Goal: Task Accomplishment & Management: Complete application form

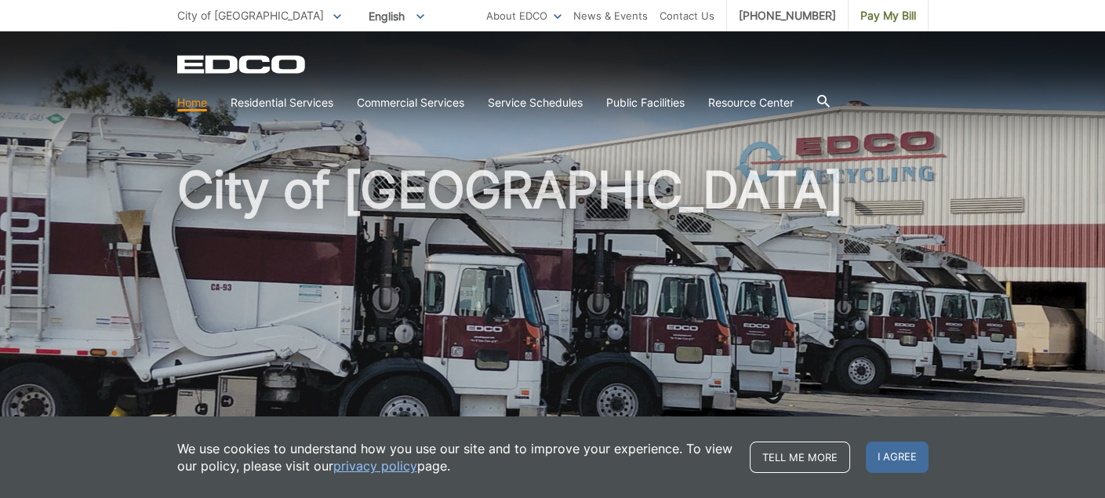
click at [929, 470] on span "I agree" at bounding box center [897, 457] width 63 height 31
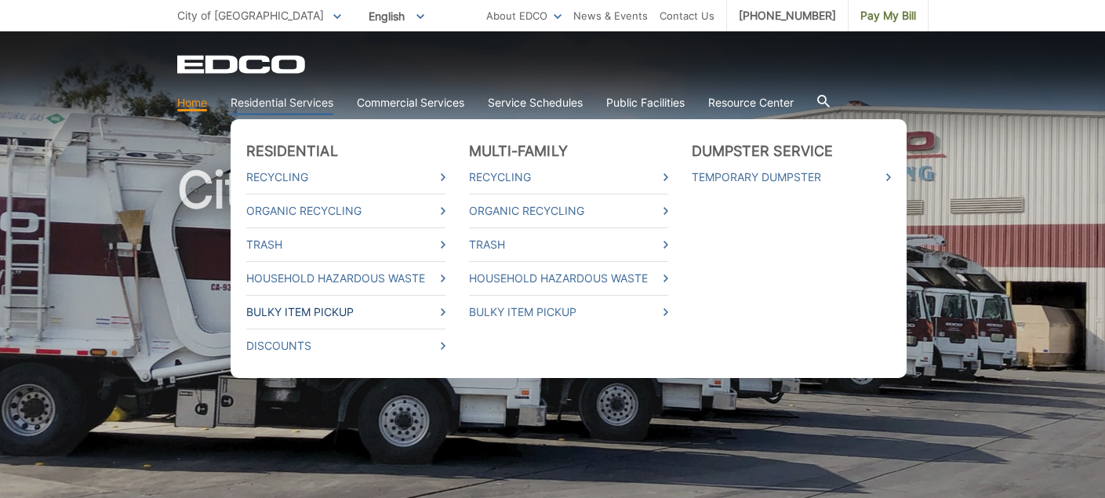
click at [445, 304] on link "Bulky Item Pickup" at bounding box center [345, 312] width 199 height 17
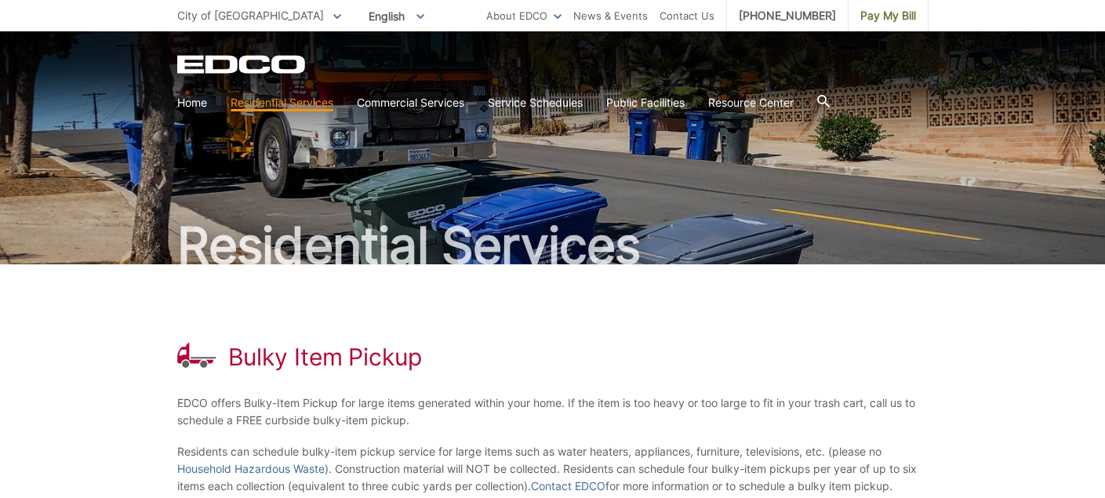
scroll to position [157, 0]
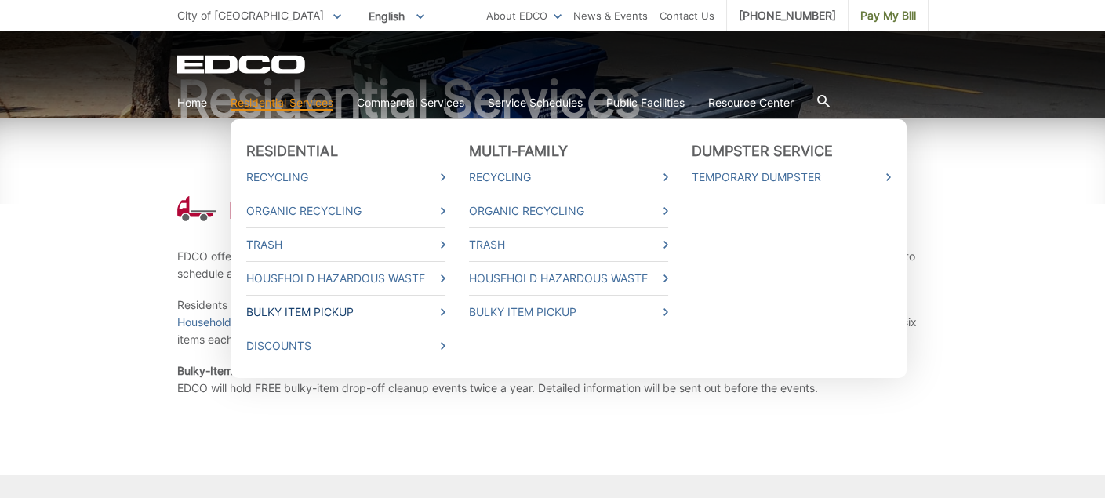
click at [445, 308] on icon at bounding box center [443, 312] width 5 height 8
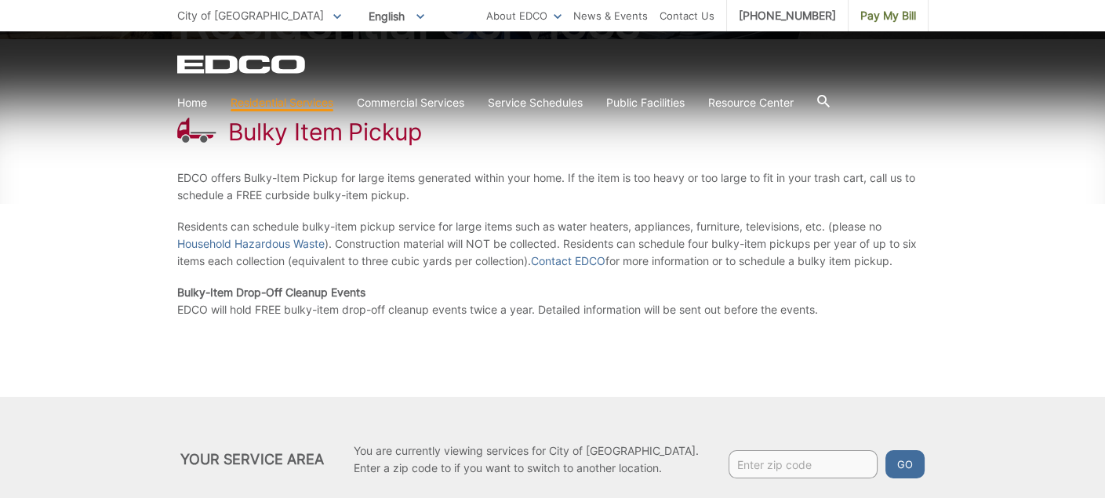
scroll to position [314, 0]
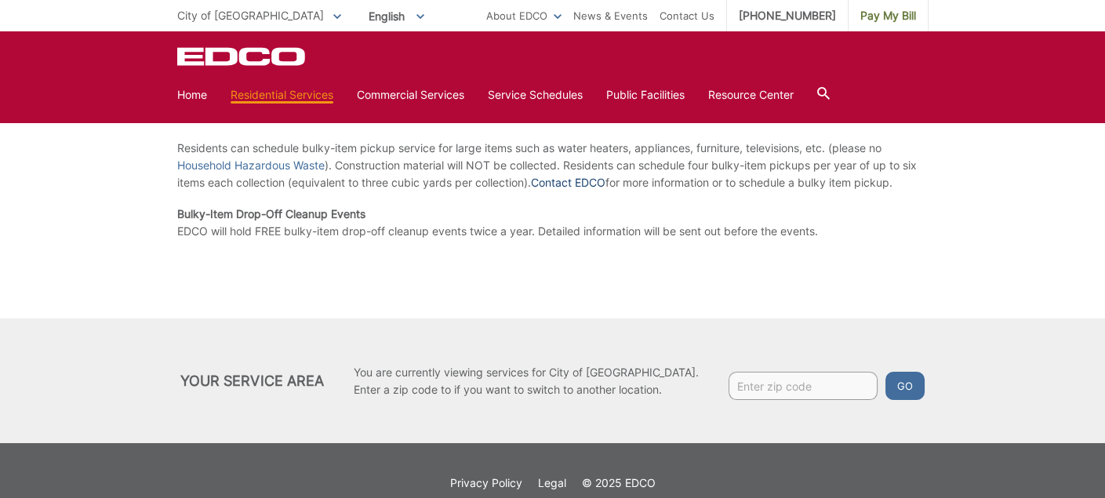
click at [531, 191] on link "Contact EDCO" at bounding box center [568, 182] width 75 height 17
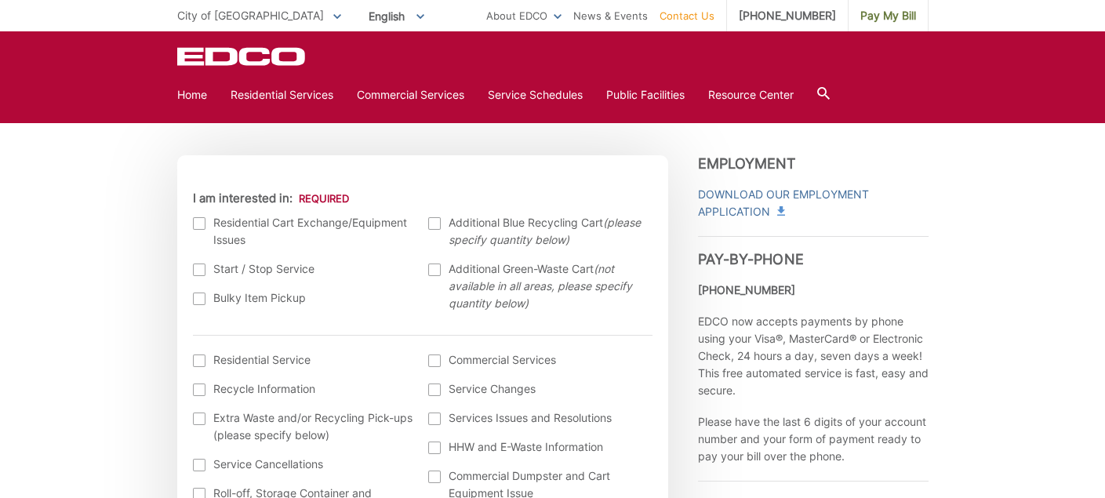
scroll to position [471, 0]
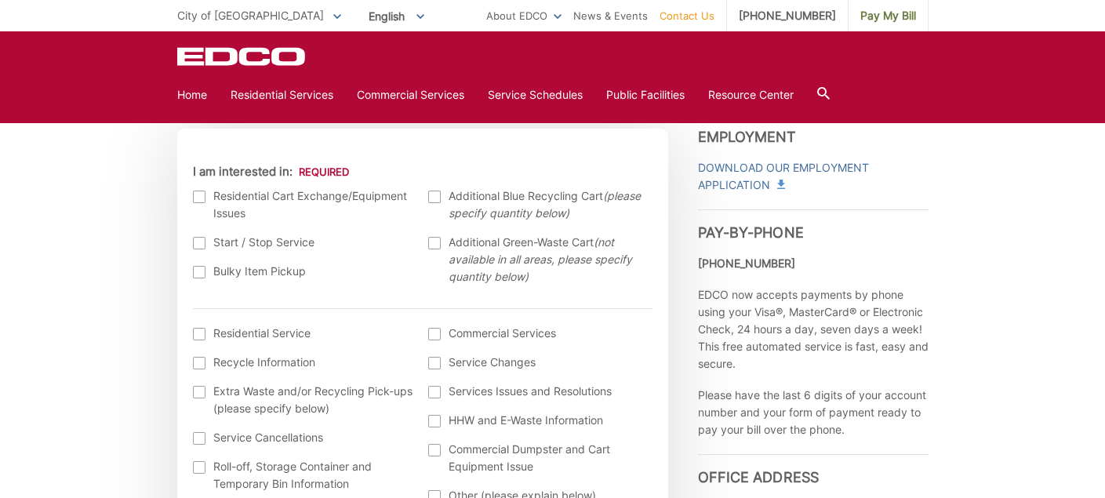
click at [193, 278] on div at bounding box center [199, 272] width 13 height 13
click at [0, 0] on input "Bulky Item Pickup" at bounding box center [0, 0] width 0 height 0
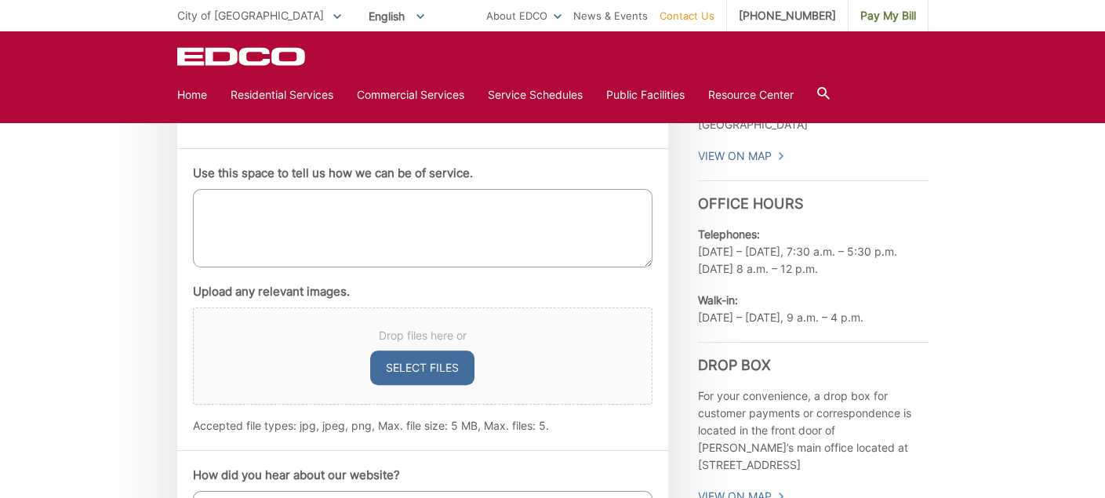
scroll to position [863, 0]
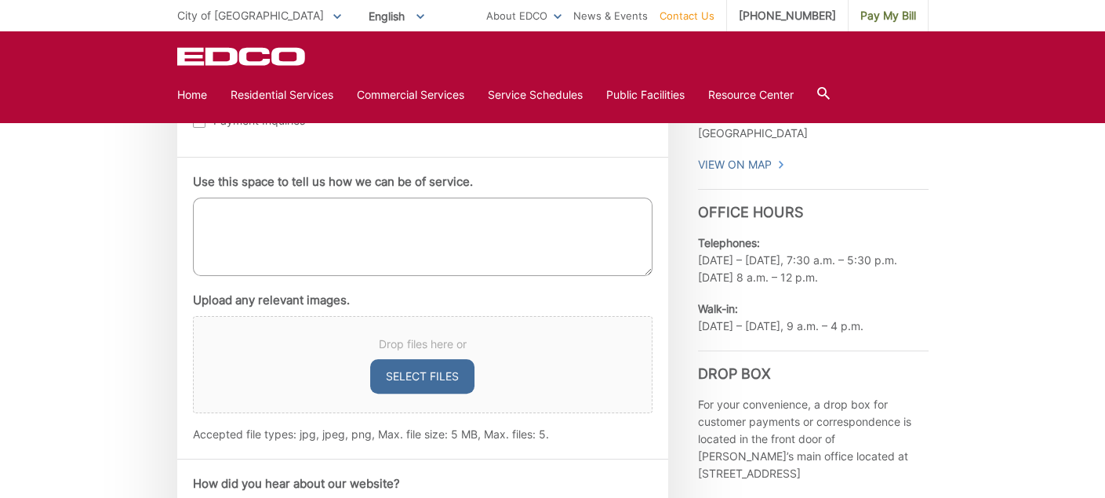
click at [193, 276] on textarea "Use this space to tell us how we can be of service." at bounding box center [423, 237] width 460 height 78
click at [193, 276] on textarea "Bulky pick up please. 2 items: mattress, and is covered in plastic" at bounding box center [423, 237] width 460 height 78
click at [260, 276] on textarea "Bulky pick up please. 2 items: mattress, and is covered in plastic" at bounding box center [423, 237] width 460 height 78
click at [193, 276] on textarea "Bulky pick up please. 2 items: mattress, and is covered in plastic srtificial x…" at bounding box center [423, 237] width 460 height 78
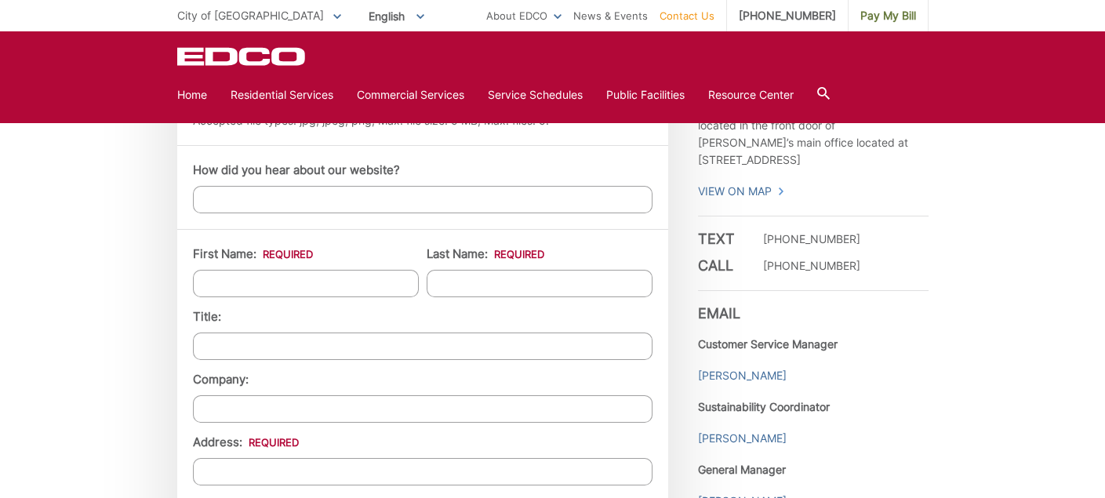
scroll to position [1255, 0]
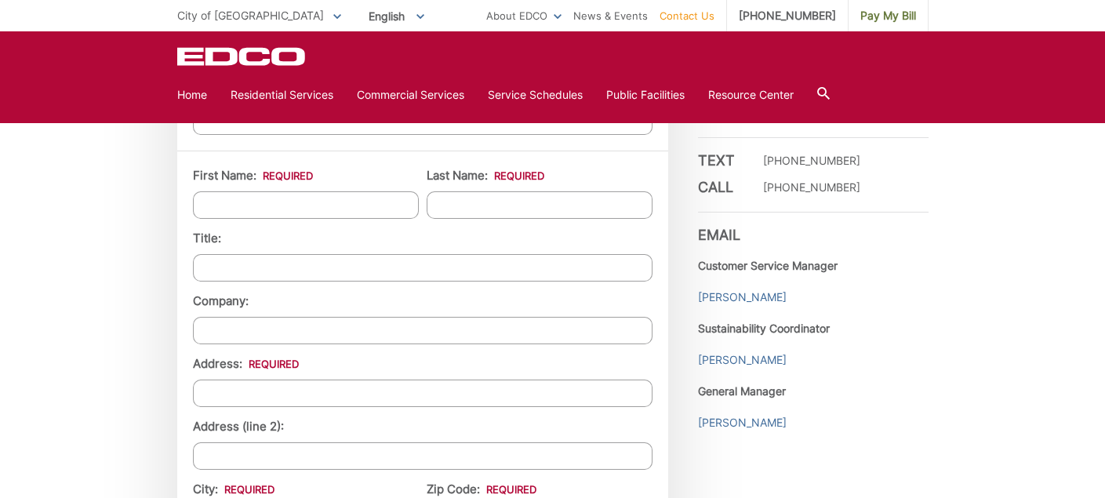
type textarea "Bulky pick up please on Tuesday Sept 30. 2 items: mattress, and is covered in p…"
click at [193, 219] on input "First Name: *" at bounding box center [306, 204] width 226 height 27
type input "Barbara"
type input "Kamau"
type input "2247 Hills Lake Drive"
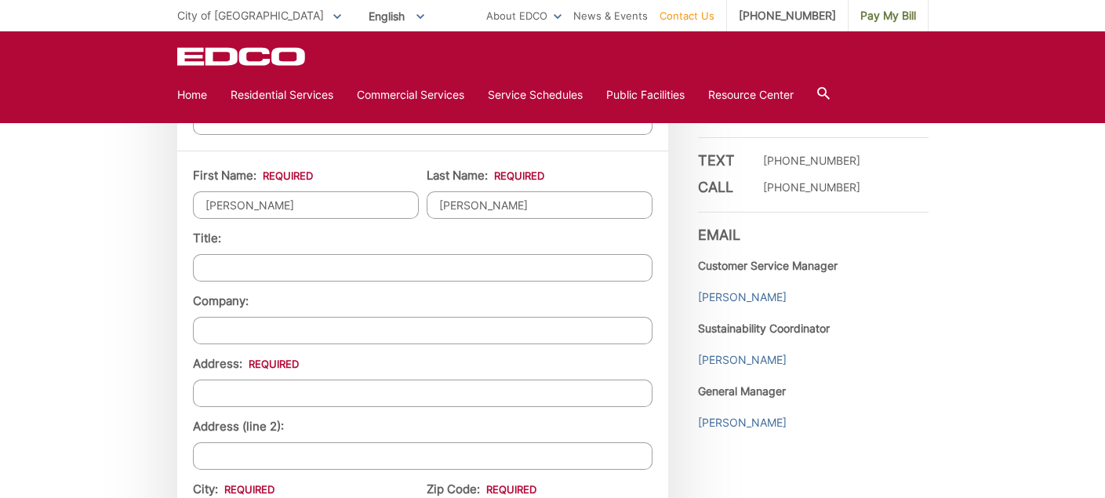
type input "El Cajon"
type input "92020"
type input "6199334029"
type input "bkxray4@gmail.com"
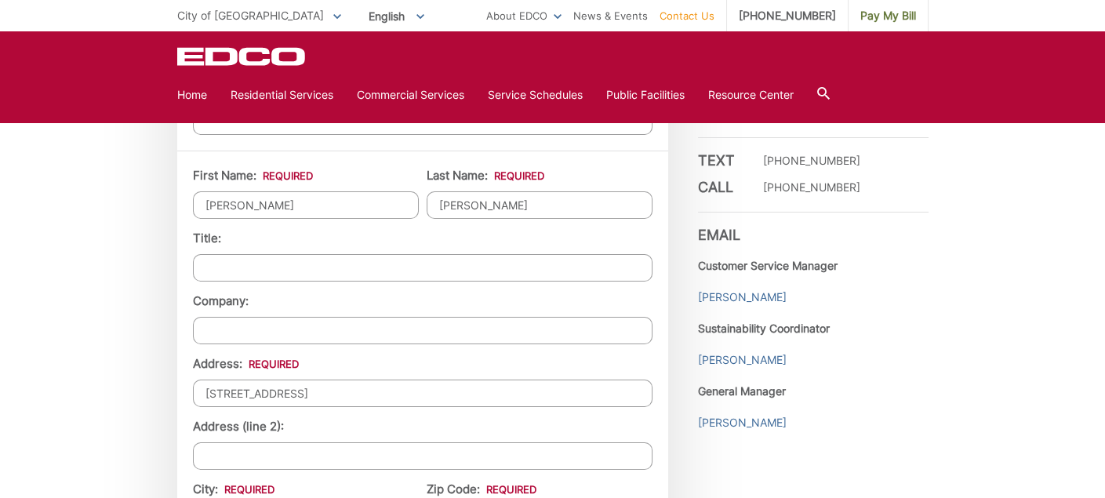
type input "(619) 933-4029"
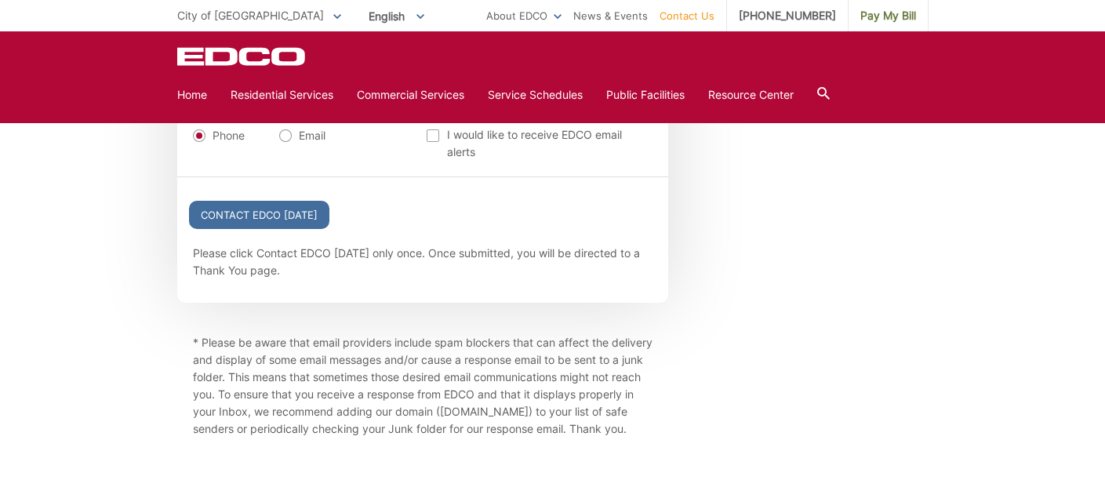
scroll to position [1961, 0]
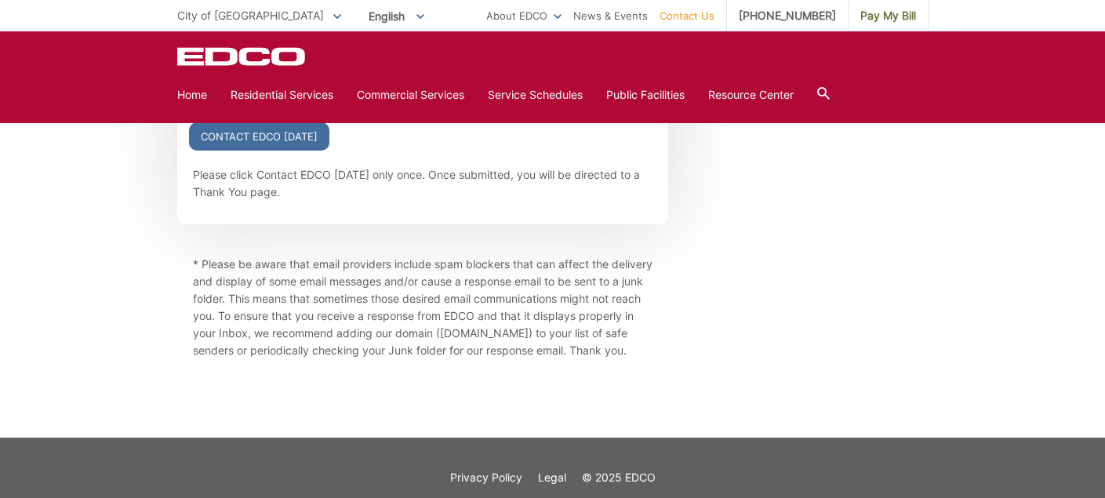
click at [279, 65] on label "Email" at bounding box center [302, 57] width 46 height 16
radio input "true"
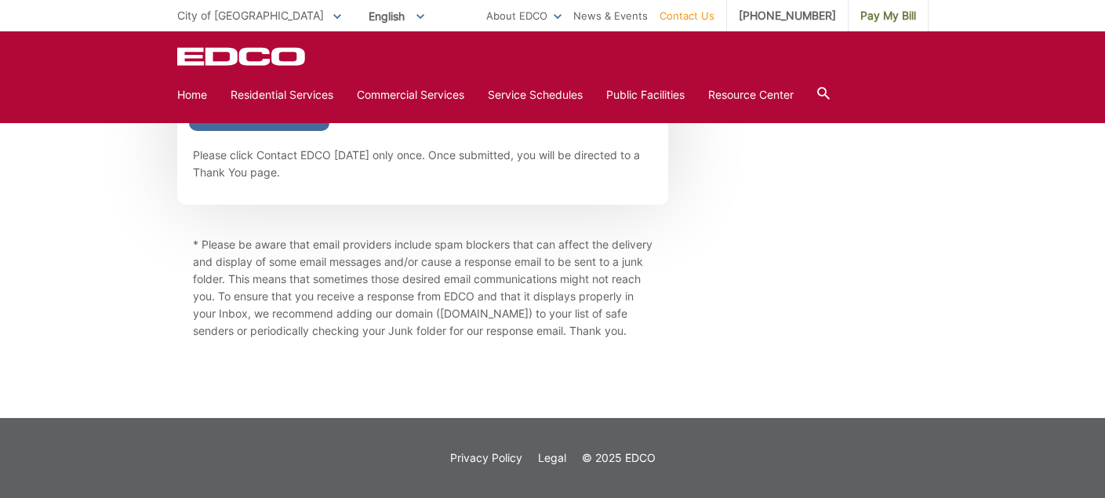
scroll to position [2118, 0]
click at [193, 45] on label "Phone" at bounding box center [219, 38] width 52 height 16
radio input "true"
click at [189, 131] on input "Contact EDCO Today" at bounding box center [259, 117] width 140 height 28
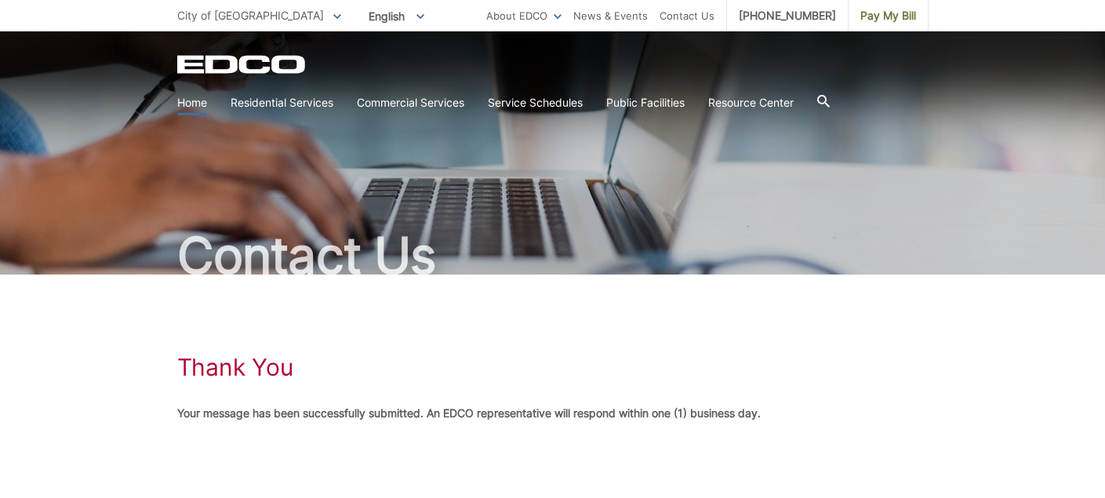
click at [207, 94] on link "Home" at bounding box center [192, 102] width 30 height 17
